Goal: Task Accomplishment & Management: Manage account settings

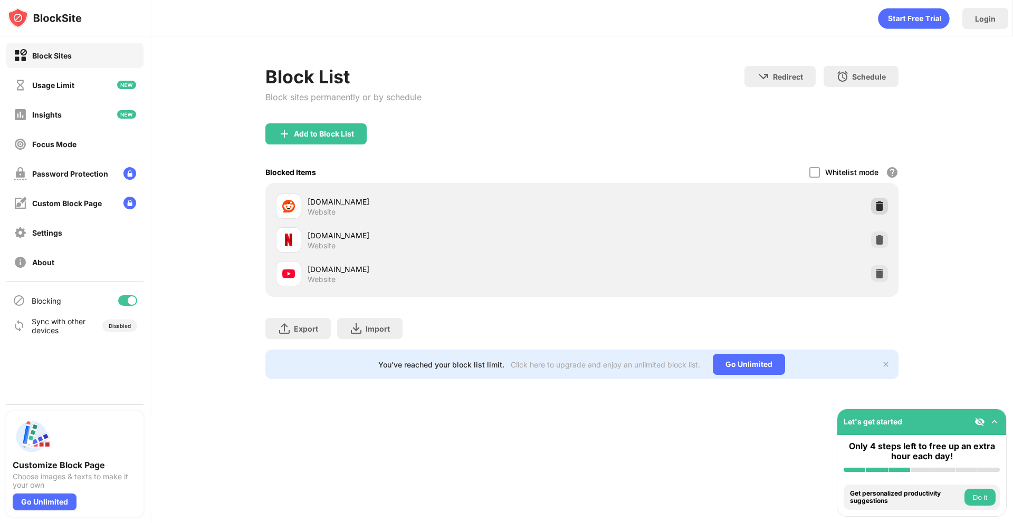
click at [884, 203] on div at bounding box center [879, 206] width 17 height 17
